Goal: Ask a question

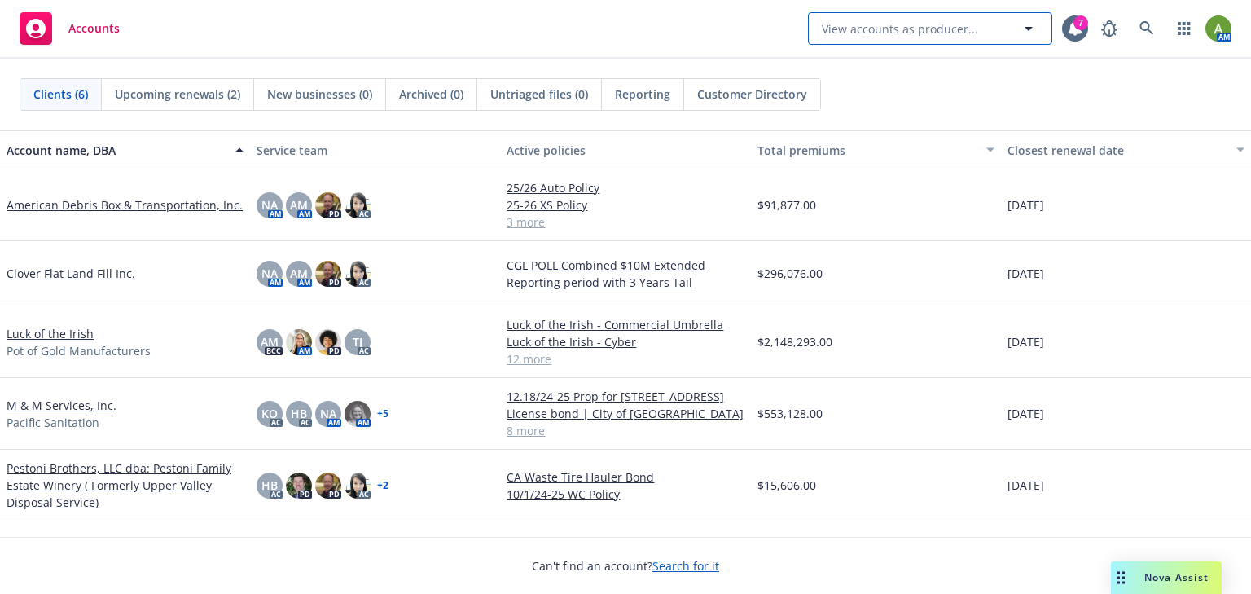
click at [870, 27] on span "View accounts as producer..." at bounding box center [900, 28] width 156 height 17
type input "biagi"
click at [713, 29] on div "Accounts biagi No results 7 AM" at bounding box center [625, 29] width 1251 height 59
click at [1143, 16] on link at bounding box center [1146, 28] width 33 height 33
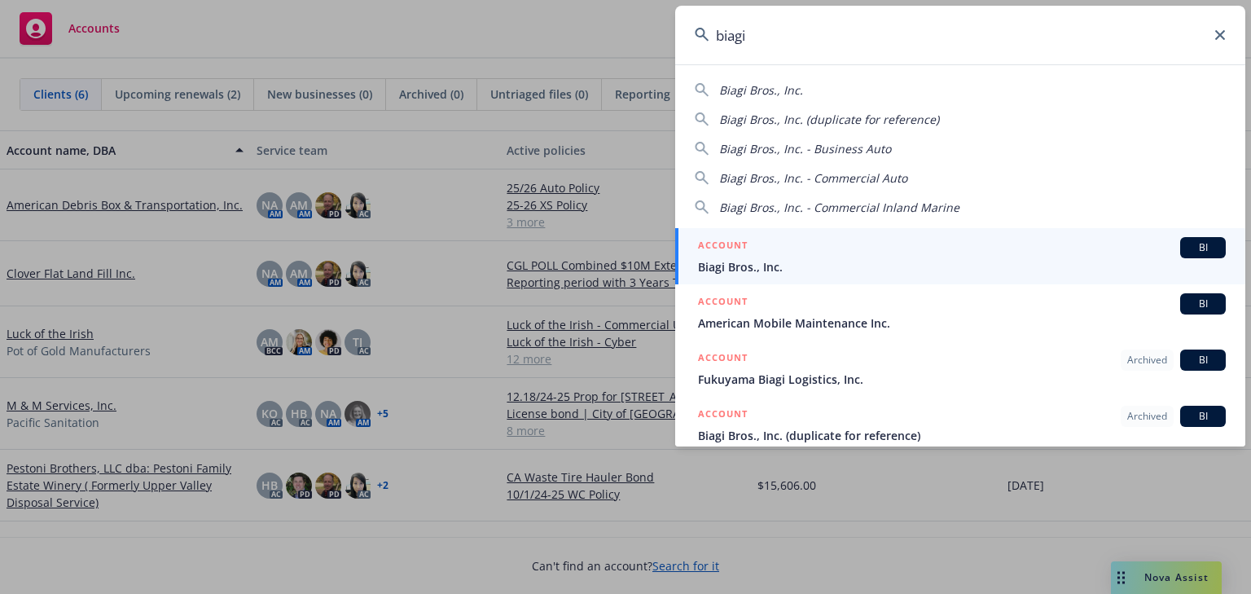
type input "biagi"
click at [743, 265] on span "Biagi Bros., Inc." at bounding box center [962, 266] width 528 height 17
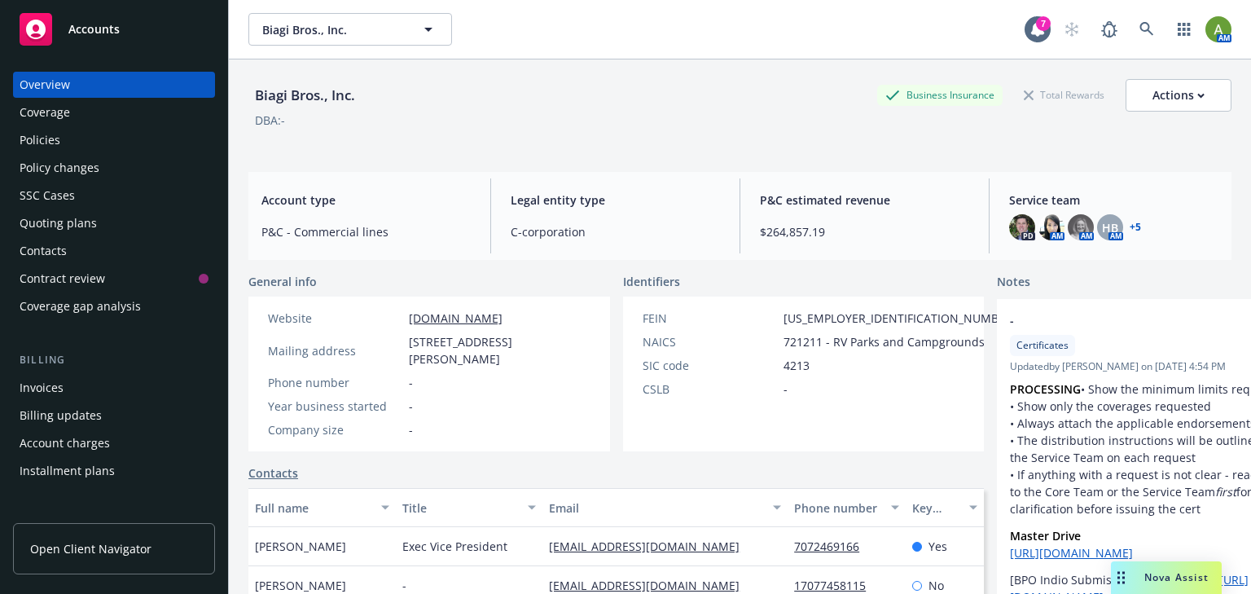
click at [38, 147] on div "Policies" at bounding box center [40, 140] width 41 height 26
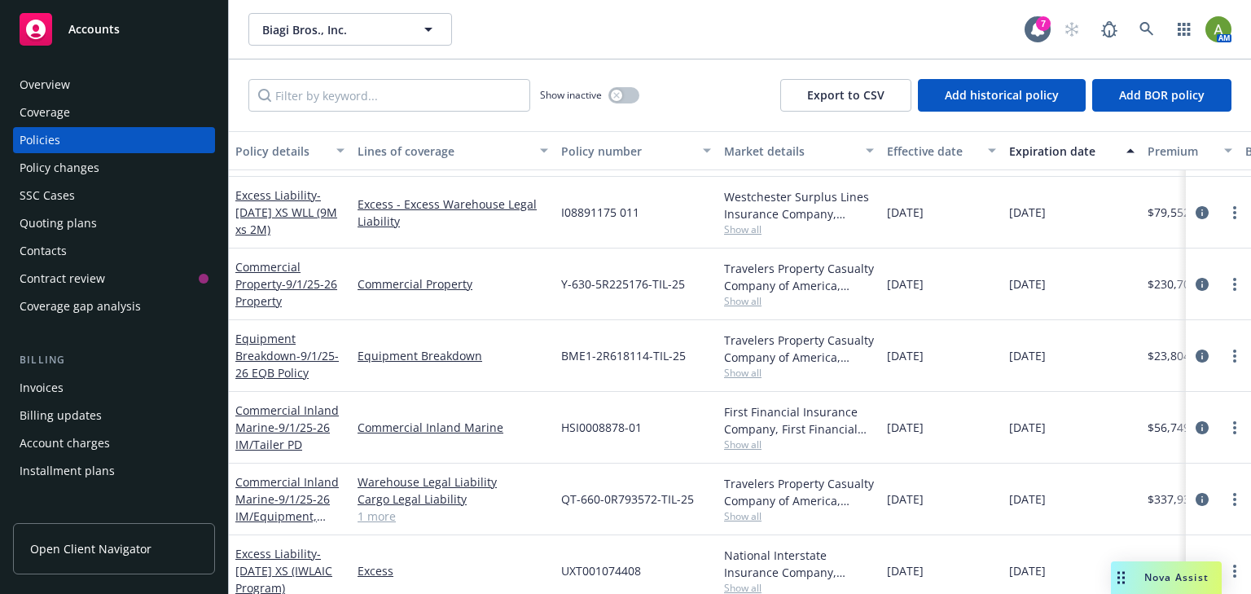
scroll to position [1433, 0]
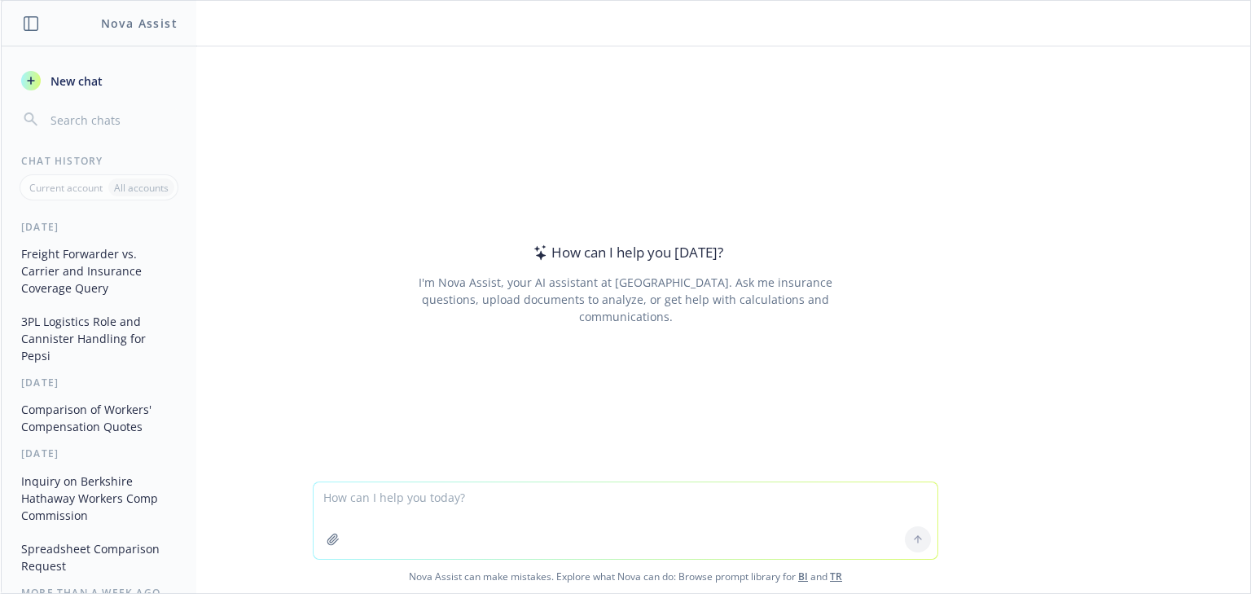
click at [511, 509] on textarea at bounding box center [626, 520] width 624 height 77
click at [622, 498] on textarea "can you explain this statement in [PERSON_NAME] terms:" at bounding box center [626, 520] width 624 height 77
paste textarea "• Product recall of insured’s products is excluded however exclusion does not a…"
type textarea "can you explain this statement in [PERSON_NAME] terms: • Product recall of insu…"
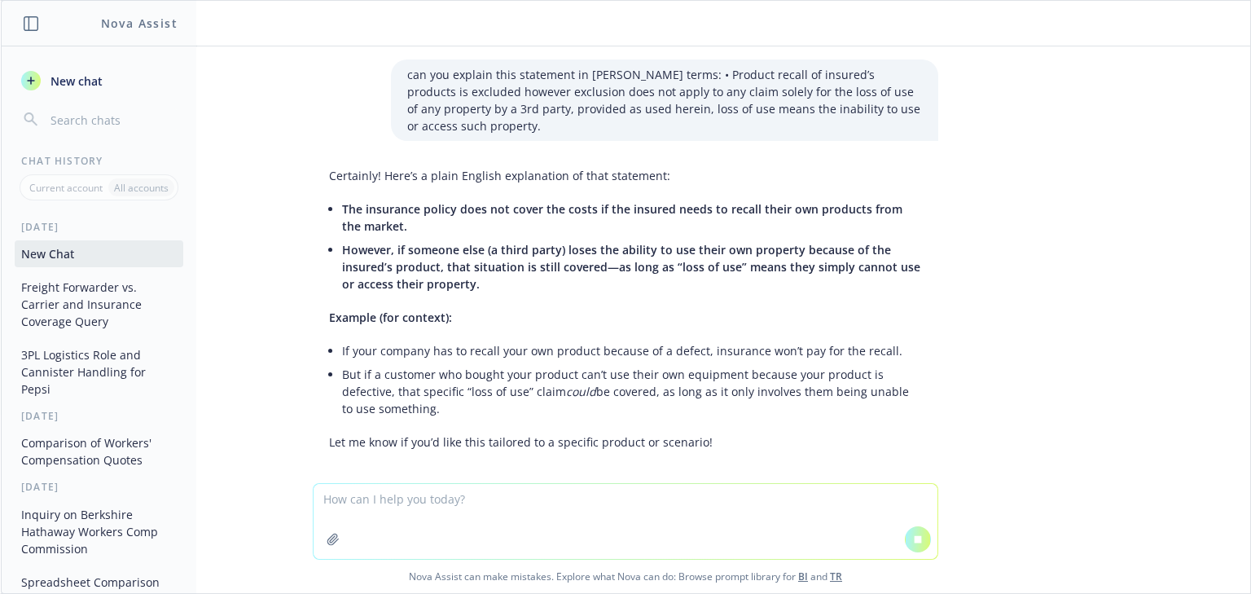
scroll to position [42, 0]
